Goal: Task Accomplishment & Management: Manage account settings

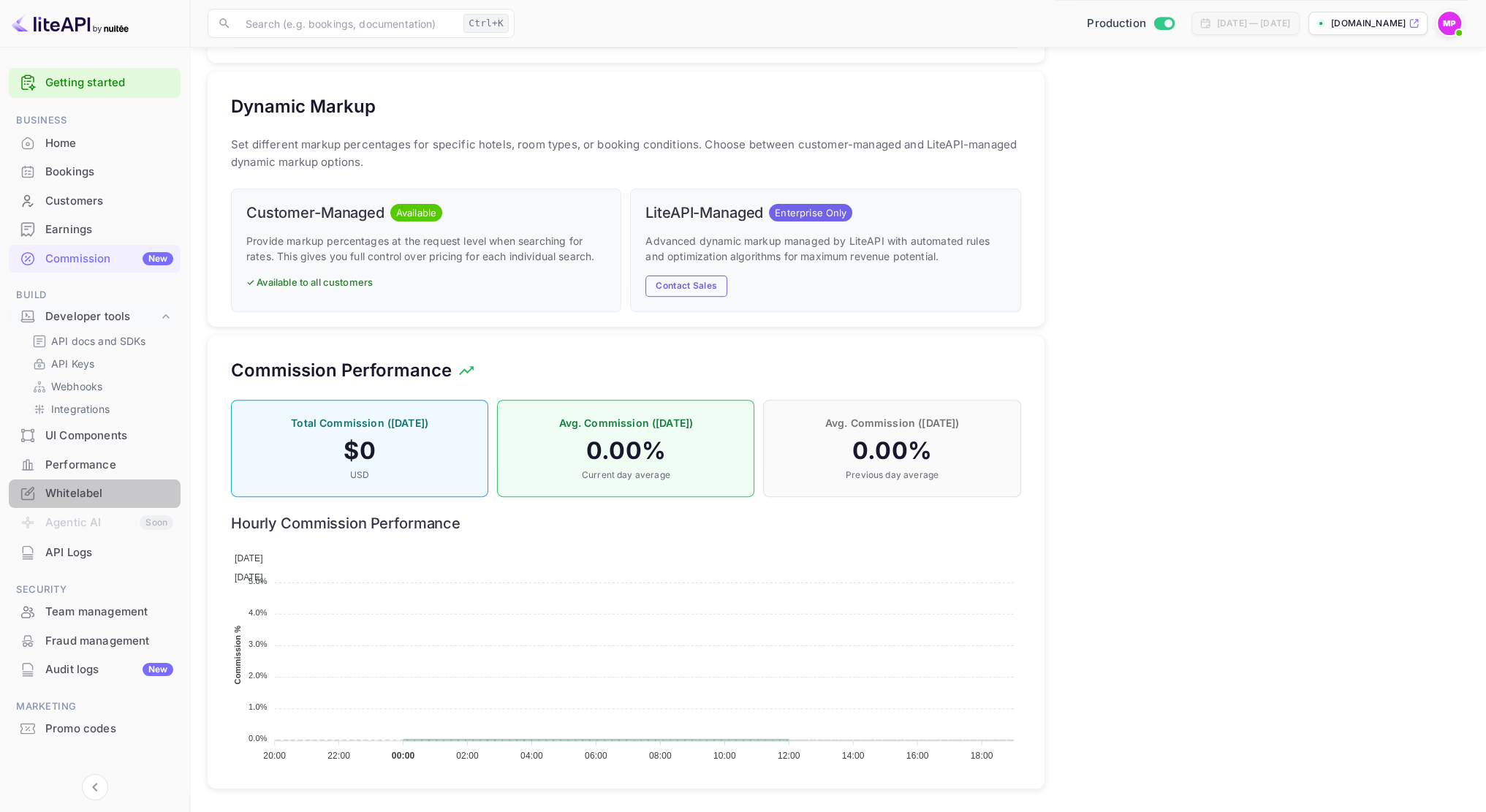
click at [96, 486] on div "Whitelabel" at bounding box center [110, 493] width 128 height 17
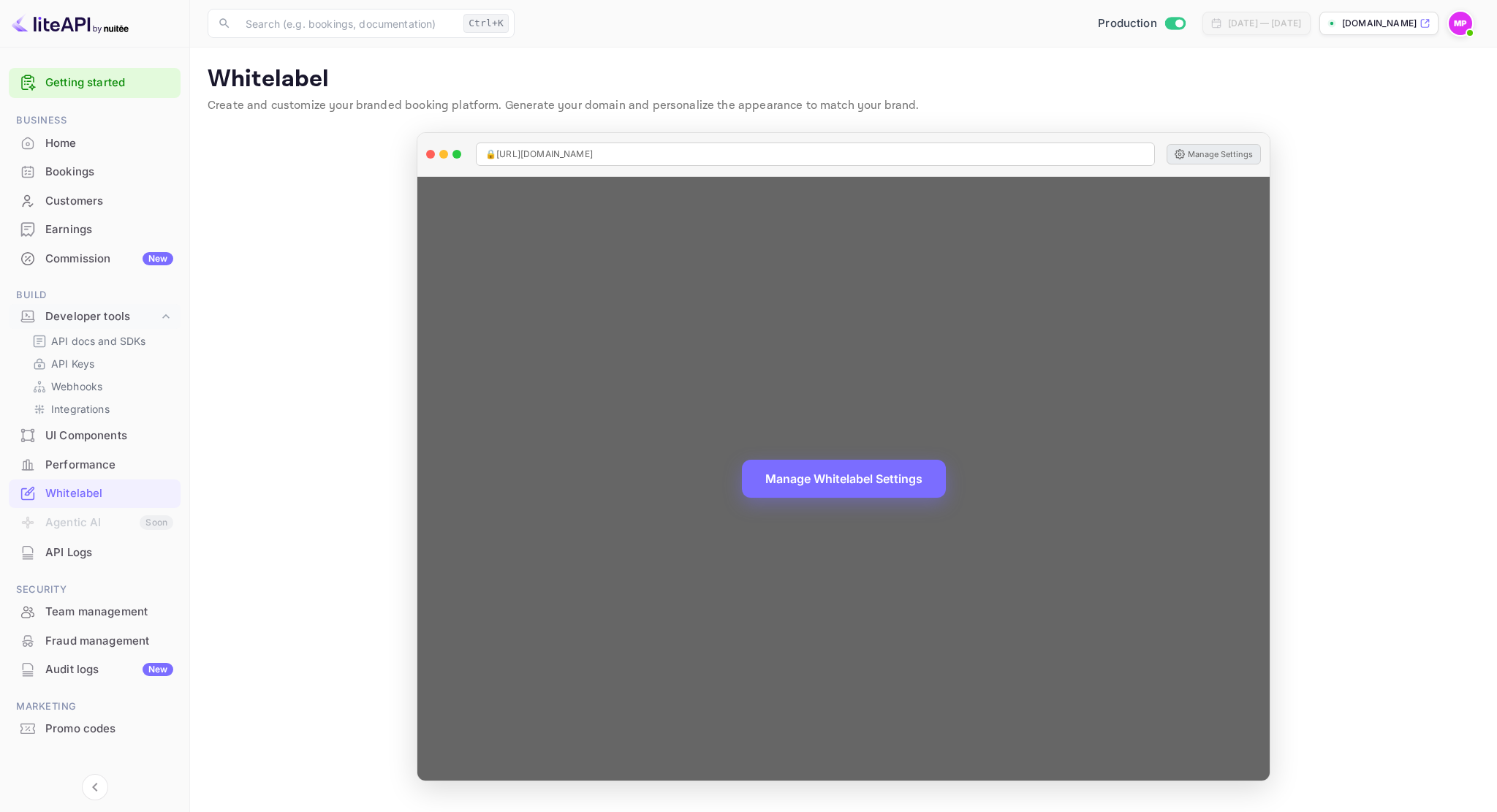
click at [1193, 153] on button "Manage Settings" at bounding box center [1214, 154] width 95 height 20
click at [1206, 153] on button "Manage Settings" at bounding box center [1214, 154] width 95 height 20
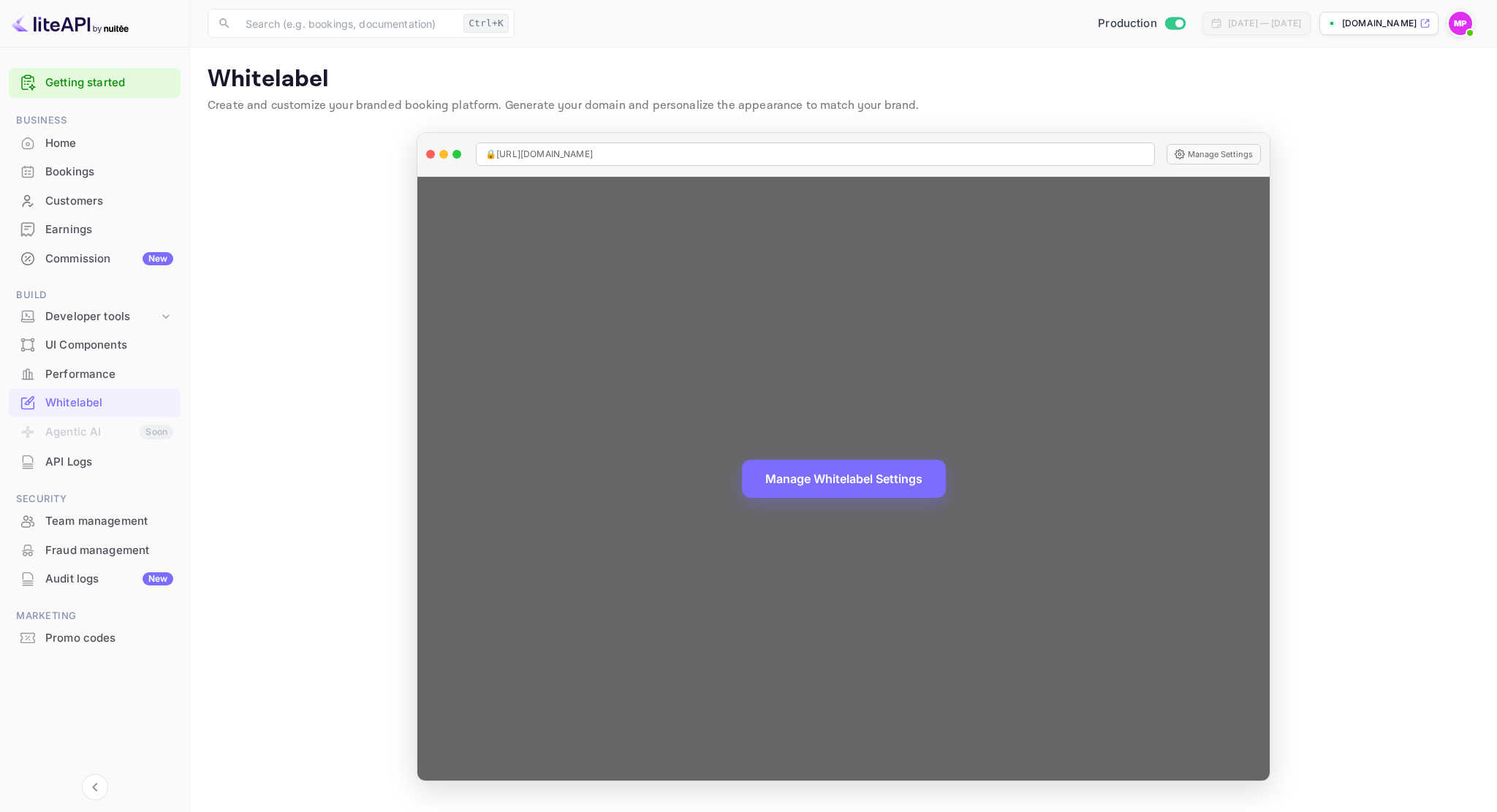
click at [1207, 164] on div "🔒 https://hotels.vowl.ink Manage Settings" at bounding box center [844, 155] width 853 height 44
click at [1210, 154] on button "Manage Settings" at bounding box center [1214, 154] width 95 height 20
click at [1240, 154] on button "Manage Settings" at bounding box center [1214, 154] width 95 height 20
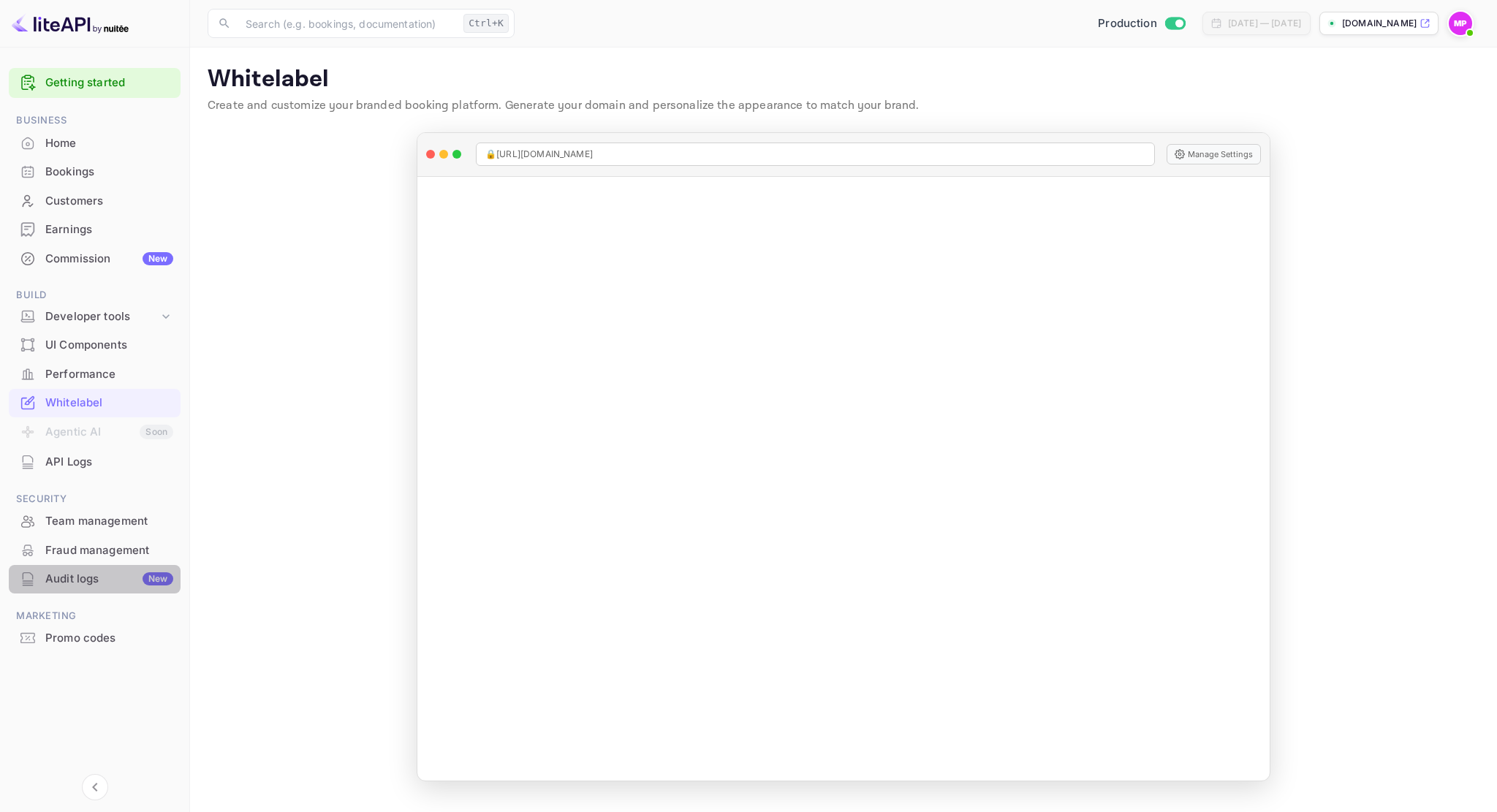
click at [98, 578] on div "Audit logs New" at bounding box center [110, 579] width 128 height 17
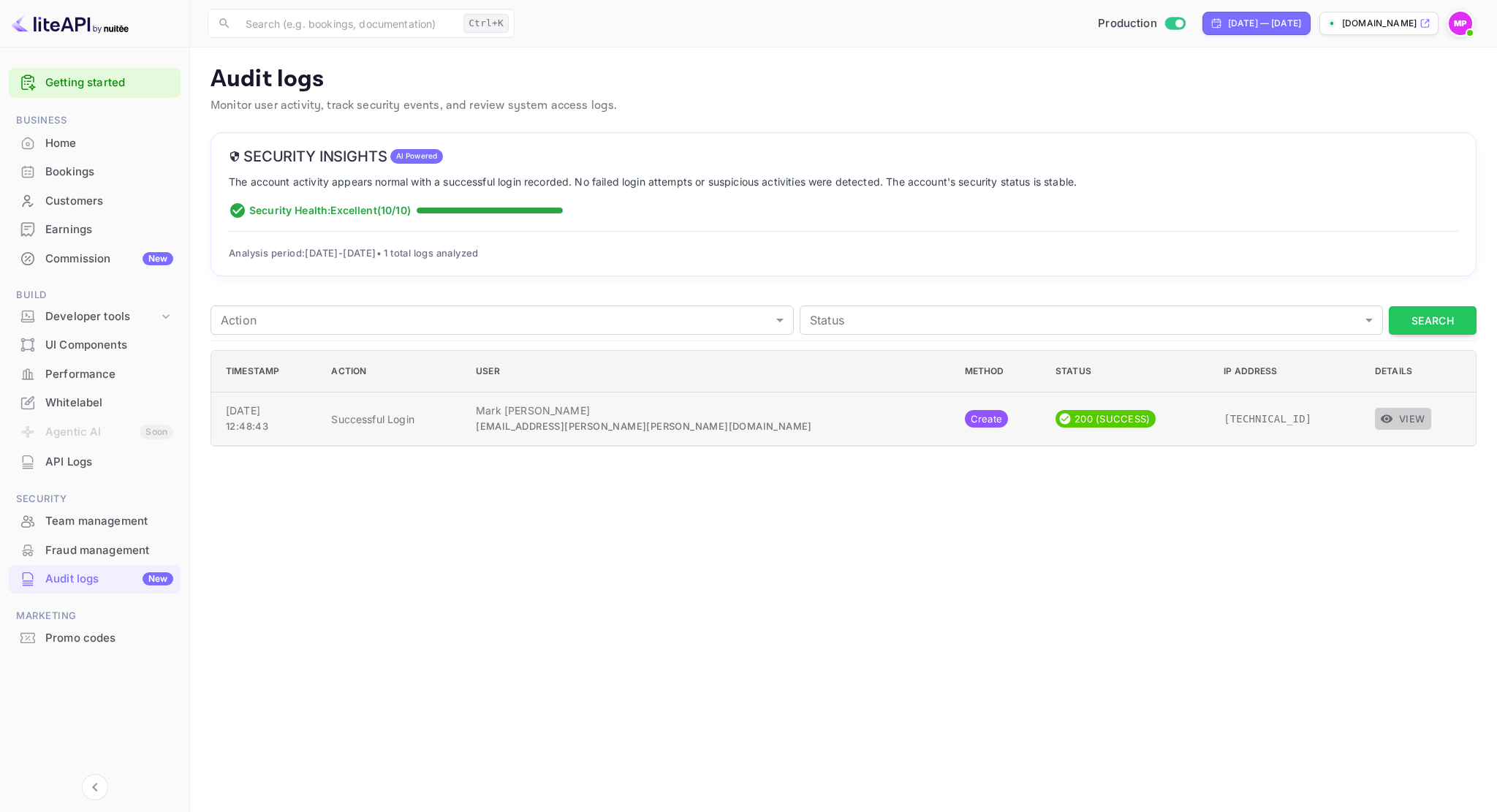
click at [1380, 420] on button "View" at bounding box center [1402, 419] width 56 height 22
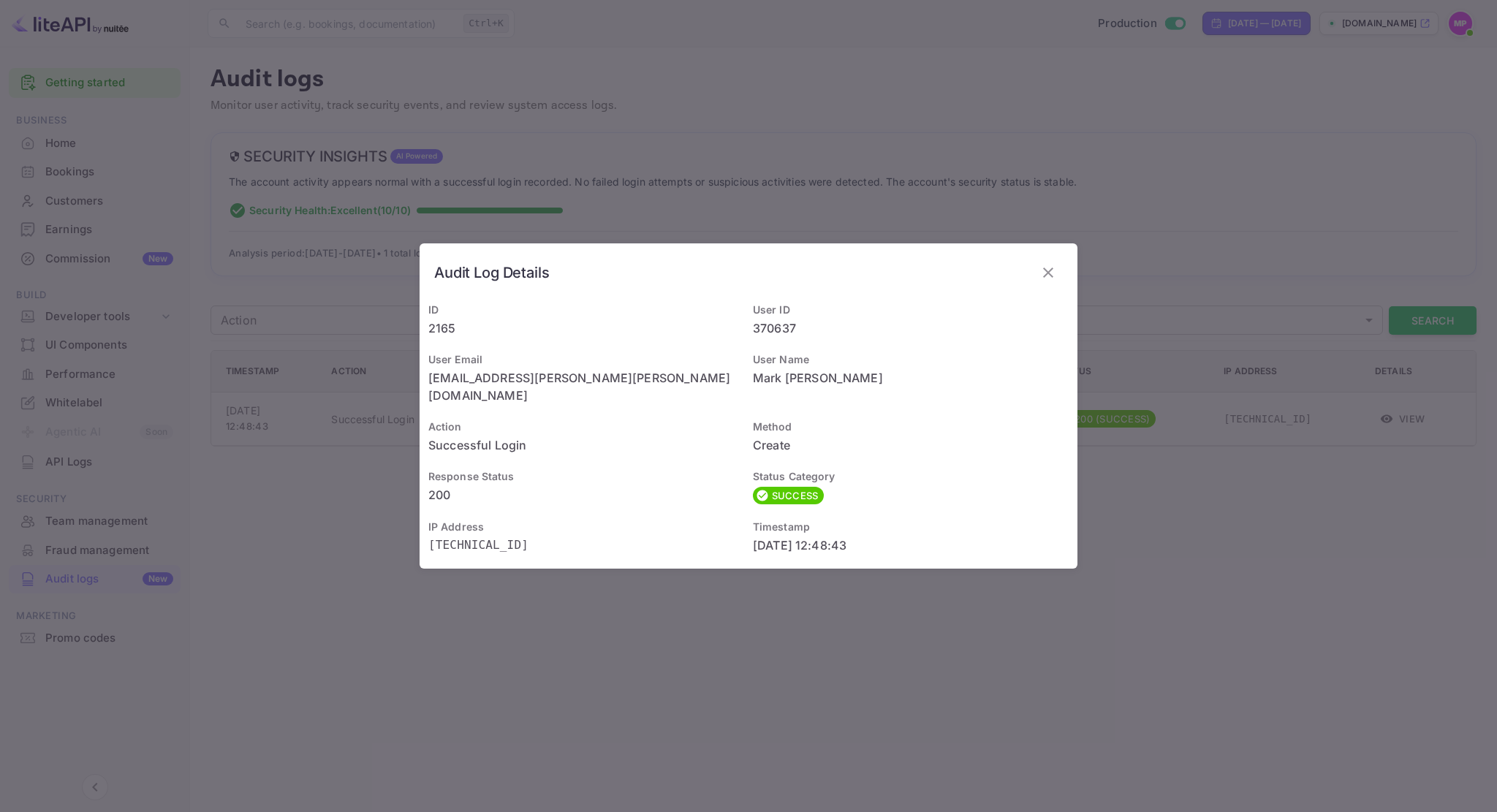
click at [1128, 587] on div "Audit Log Details ID 2165 User ID 370637 User Email mark.philip.shehata@gmail.c…" at bounding box center [748, 406] width 1497 height 812
